Goal: Information Seeking & Learning: Learn about a topic

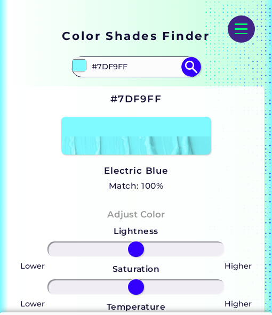
scroll to position [160, 0]
click at [125, 67] on input "#7DF9FF" at bounding box center [136, 67] width 96 height 18
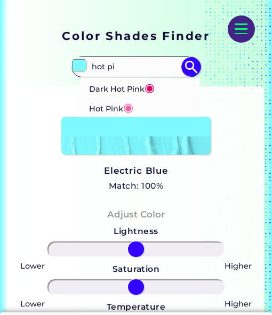
type input "hot pi"
click at [160, 87] on li "Dark Hot Pink ◉" at bounding box center [139, 88] width 119 height 20
type input "#d90166"
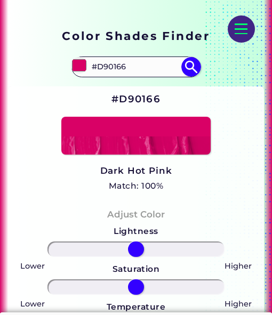
click at [128, 61] on input "#D90166" at bounding box center [136, 67] width 96 height 18
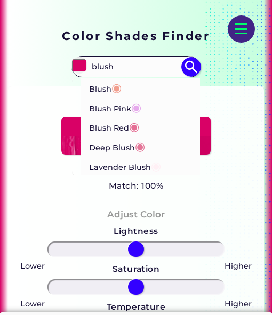
type input "blush"
click at [141, 127] on li "Blush Red ◉" at bounding box center [139, 127] width 119 height 20
type input "#e56e94"
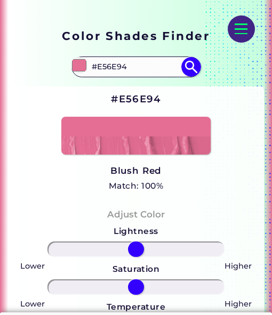
click at [127, 64] on input "#E56E94" at bounding box center [136, 67] width 96 height 18
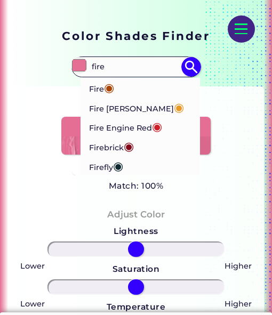
type input "fire"
click at [125, 93] on li "Fire ◉" at bounding box center [139, 88] width 119 height 20
type input "#aa4203"
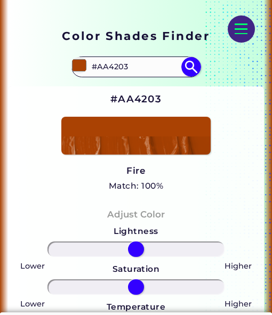
click at [125, 61] on input "#AA4203" at bounding box center [136, 67] width 96 height 18
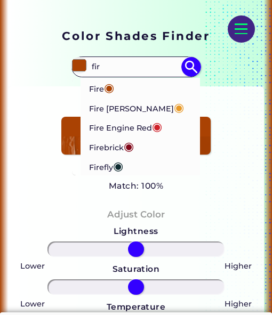
type input "fir"
click at [132, 143] on span "◉" at bounding box center [129, 146] width 10 height 14
type input "#800517"
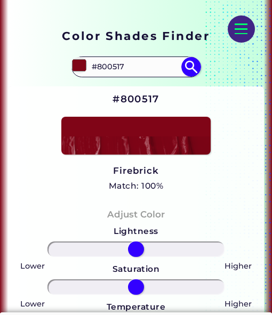
click at [117, 63] on input "#800517" at bounding box center [136, 67] width 96 height 18
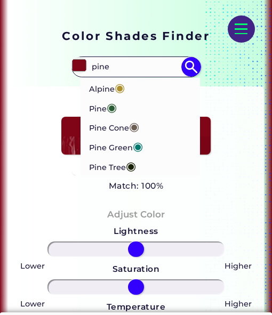
type input "pine"
click at [132, 145] on p "Pine Green ◉" at bounding box center [116, 146] width 54 height 20
type input "#01796f"
type input "#01796F"
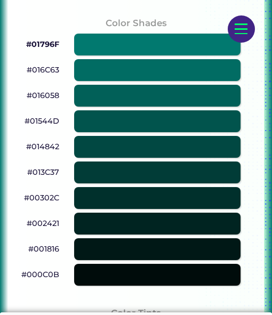
scroll to position [586, 0]
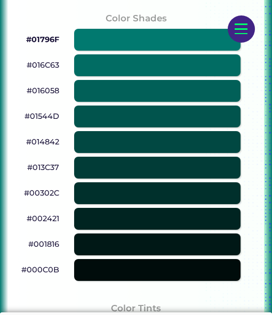
click at [143, 196] on div at bounding box center [157, 193] width 166 height 22
type input "#00302c"
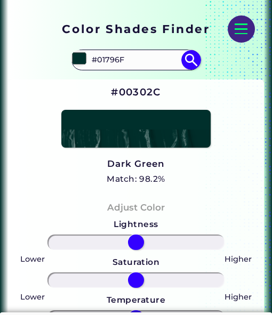
scroll to position [160, 0]
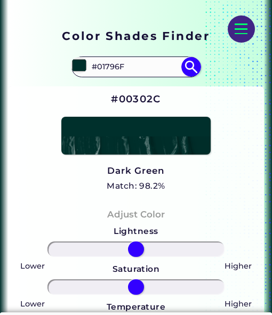
click at [127, 66] on input "#01796F" at bounding box center [136, 67] width 96 height 18
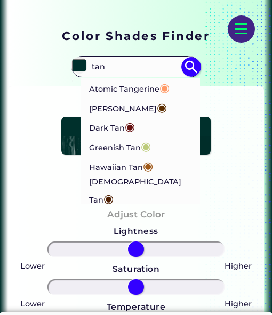
type input "tan"
click at [166, 94] on span "◉" at bounding box center [164, 87] width 10 height 14
type input "#ff9966"
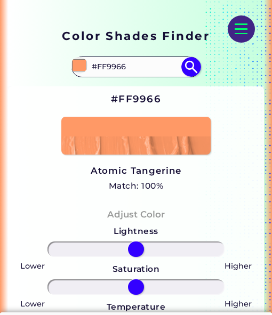
click at [116, 66] on input "#FF9966" at bounding box center [136, 67] width 96 height 18
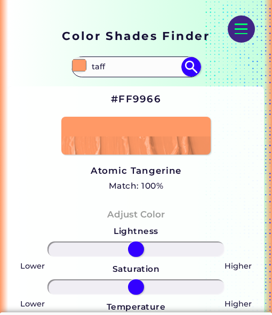
click at [119, 72] on input "taff" at bounding box center [136, 67] width 96 height 18
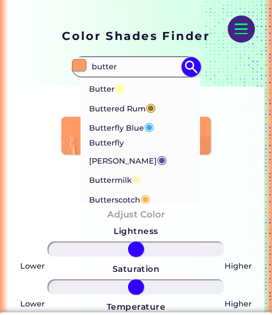
type input "butter"
click at [129, 92] on li "Butter ◉" at bounding box center [139, 88] width 119 height 20
type input "#ffff81"
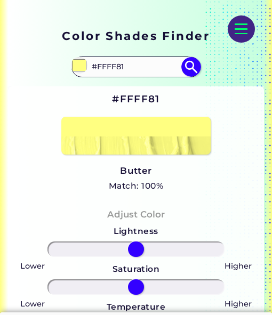
click at [118, 66] on input "#FFFF81" at bounding box center [136, 67] width 96 height 18
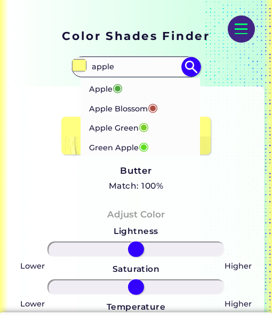
type input "apple"
click at [140, 108] on p "Apple Blossom ◉" at bounding box center [123, 107] width 69 height 20
type input "#af4d43"
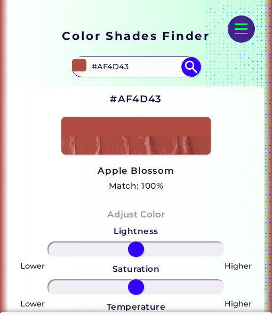
click at [128, 69] on input "#AF4D43" at bounding box center [136, 67] width 96 height 18
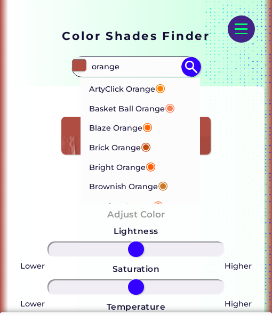
type input "orange"
click at [135, 132] on p "Blaze Orange ◉" at bounding box center [120, 127] width 63 height 20
type input "#ff6600"
type input "#FF6600"
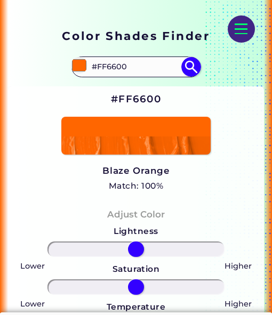
scroll to position [435, 0]
